Goal: Transaction & Acquisition: Subscribe to service/newsletter

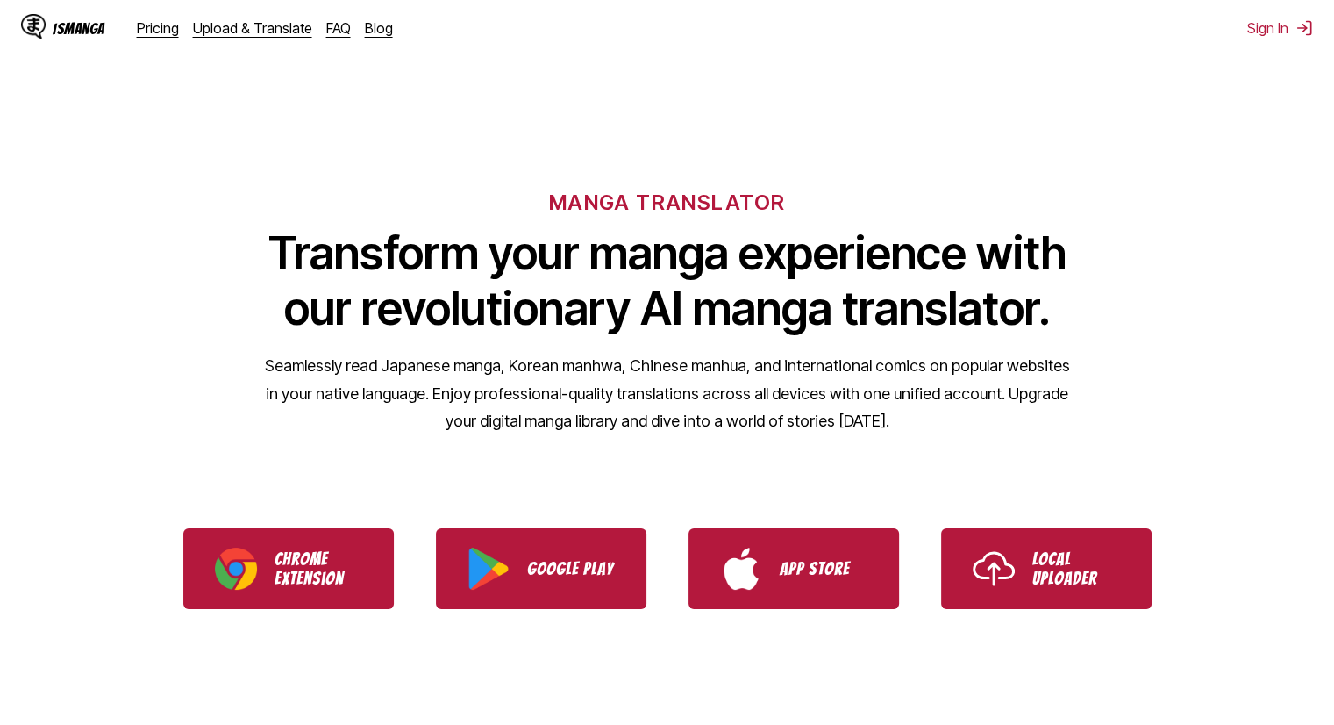
click at [176, 22] on div "Pricing Upload & Translate FAQ Blog" at bounding box center [272, 28] width 270 height 18
click at [153, 32] on link "Pricing" at bounding box center [158, 28] width 42 height 18
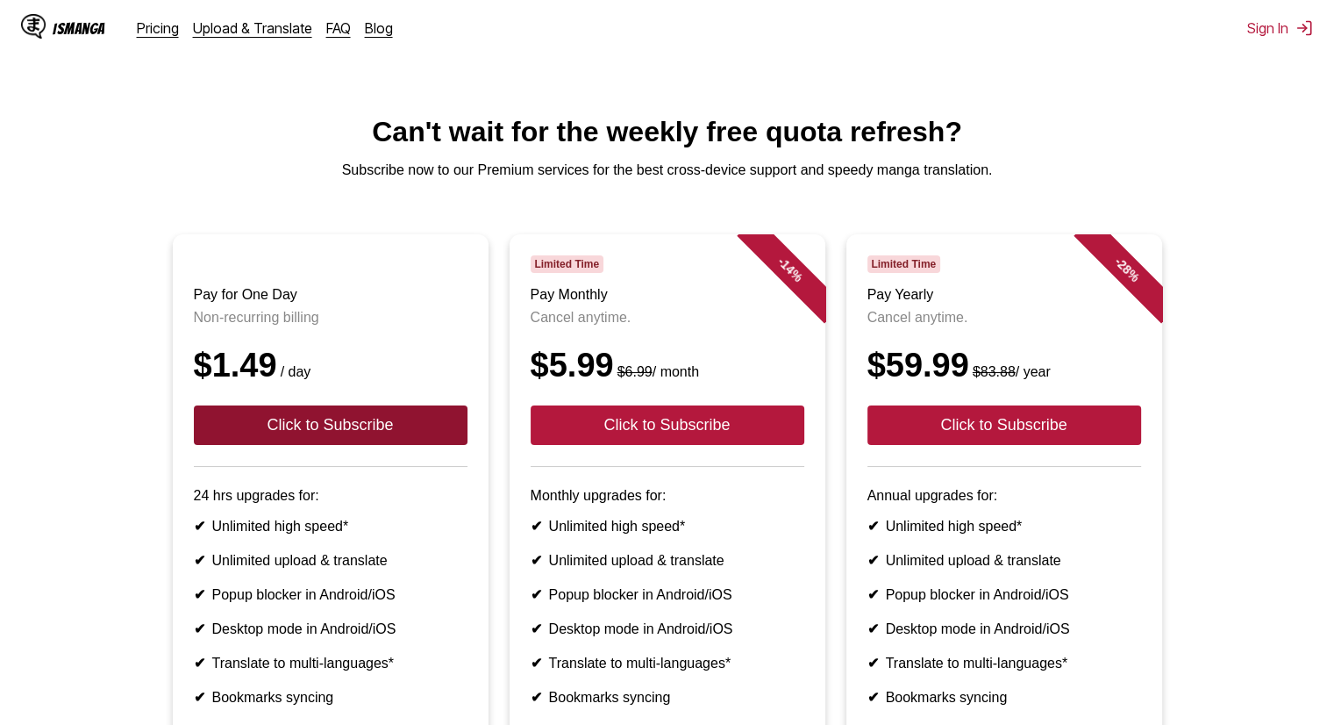
click at [397, 438] on button "Click to Subscribe" at bounding box center [331, 424] width 274 height 39
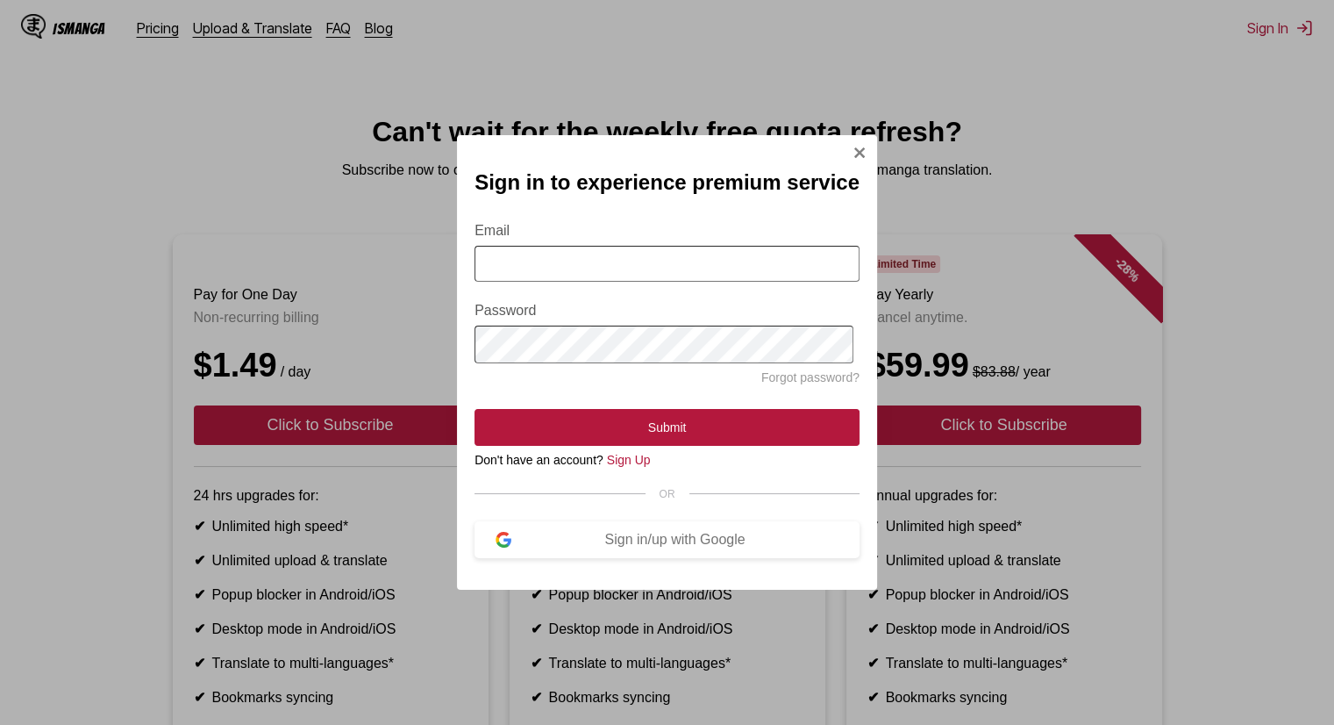
click at [597, 240] on form "Email Password Forgot password? Submit" at bounding box center [667, 323] width 385 height 243
drag, startPoint x: 612, startPoint y: 254, endPoint x: 622, endPoint y: 247, distance: 12.5
click at [613, 254] on input "Email" at bounding box center [667, 264] width 385 height 36
click at [857, 148] on img "Sign In Modal" at bounding box center [860, 153] width 14 height 14
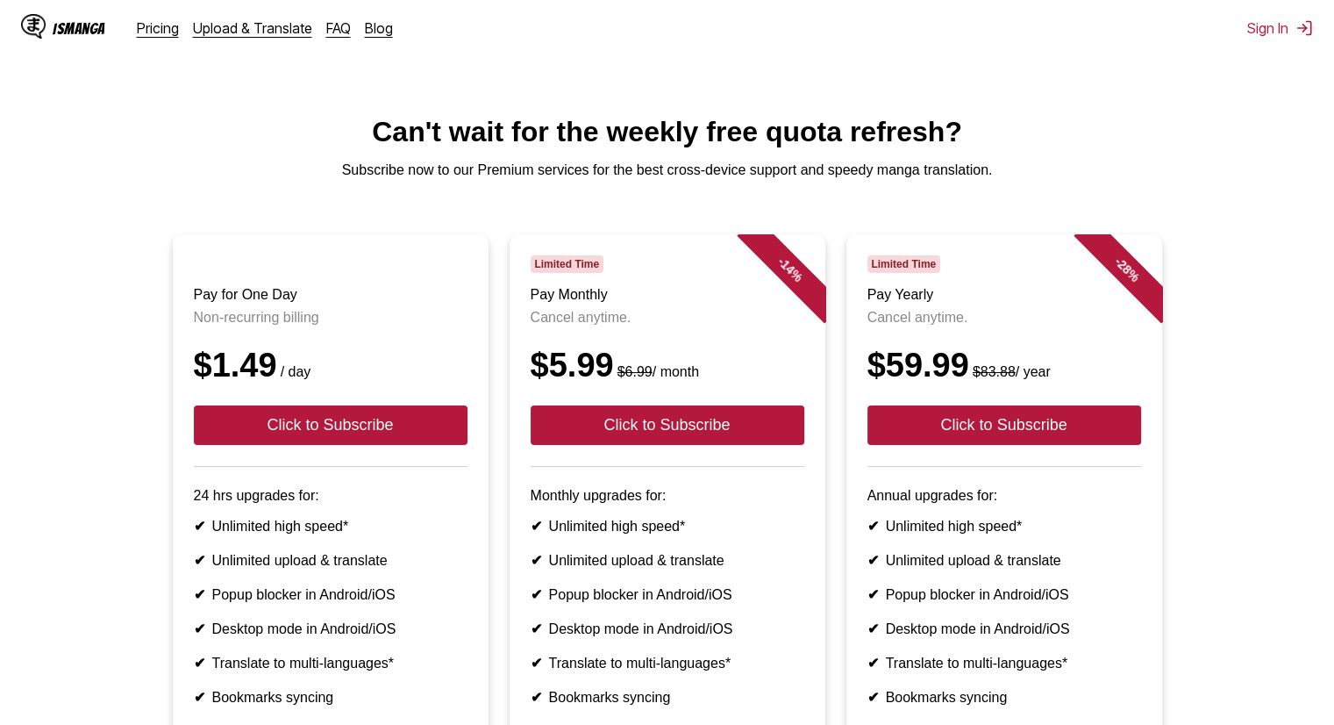
drag, startPoint x: 795, startPoint y: 123, endPoint x: 778, endPoint y: 113, distance: 19.3
